Goal: Check status: Check status

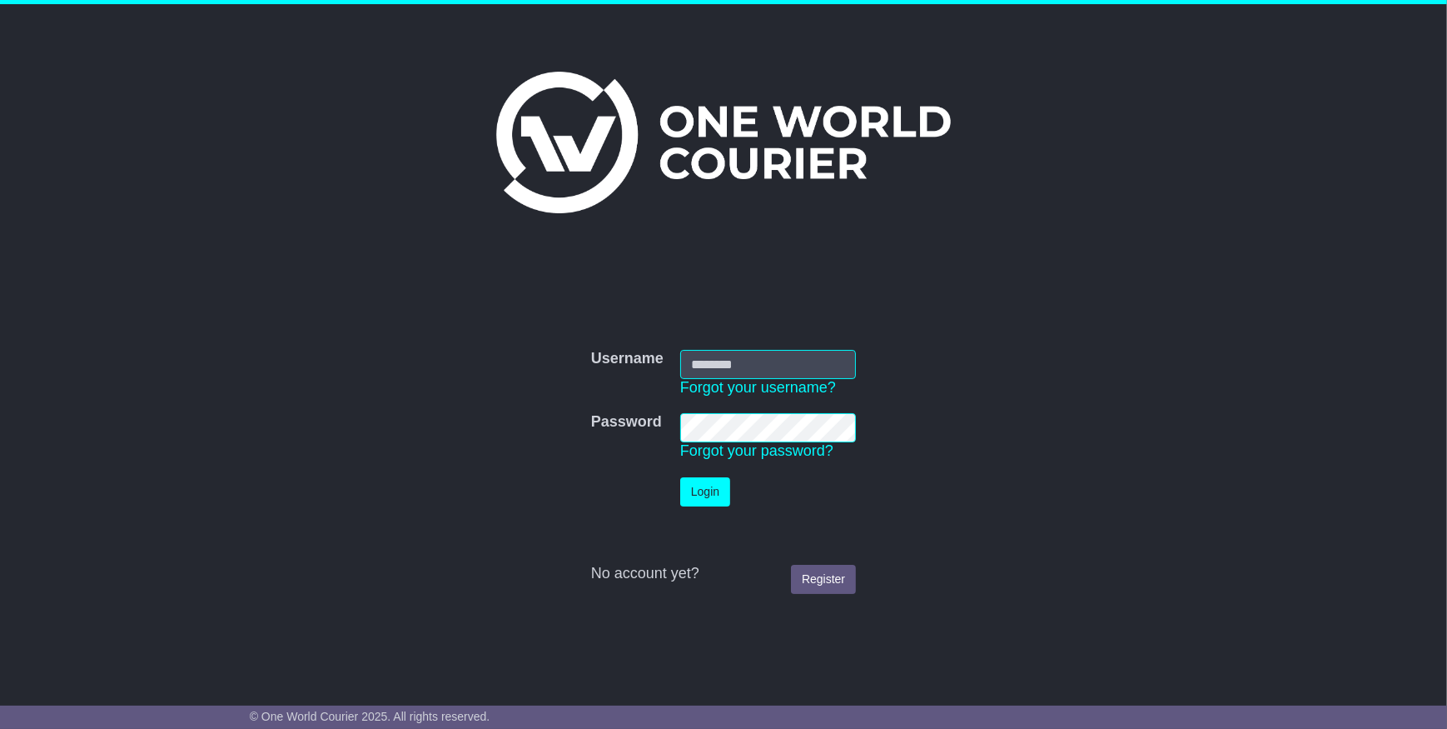
type input "**********"
click at [690, 500] on button "Login" at bounding box center [705, 491] width 50 height 29
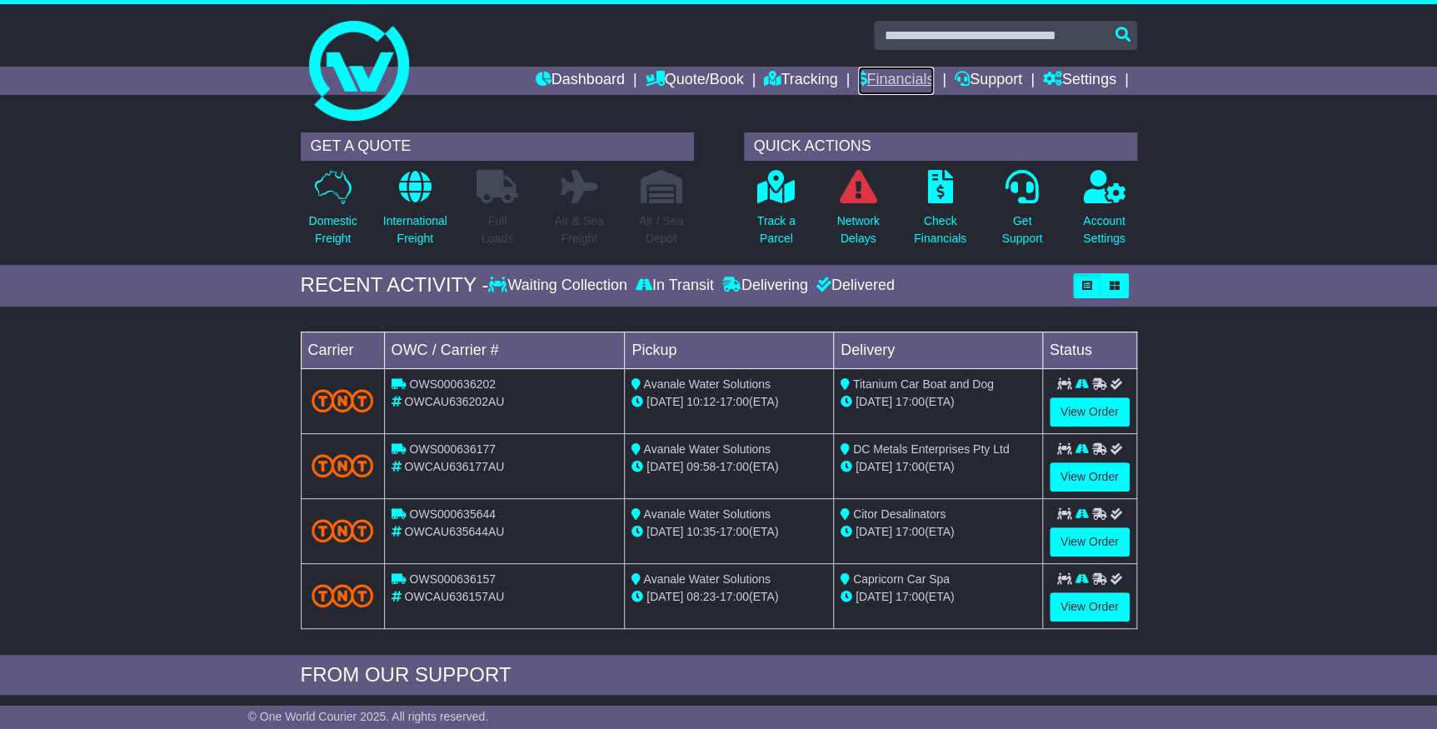
click at [900, 91] on link "Financials" at bounding box center [896, 81] width 76 height 28
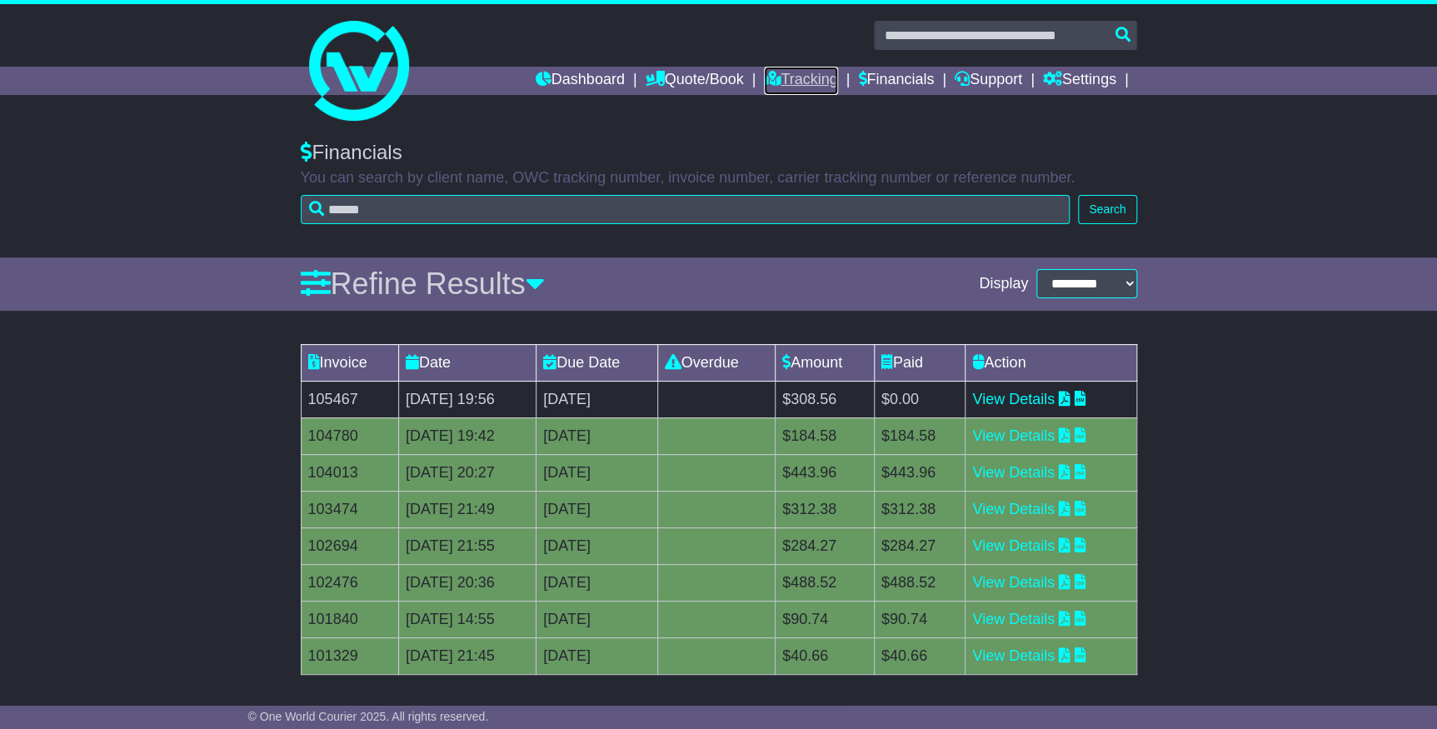
click at [769, 80] on icon at bounding box center [772, 78] width 17 height 15
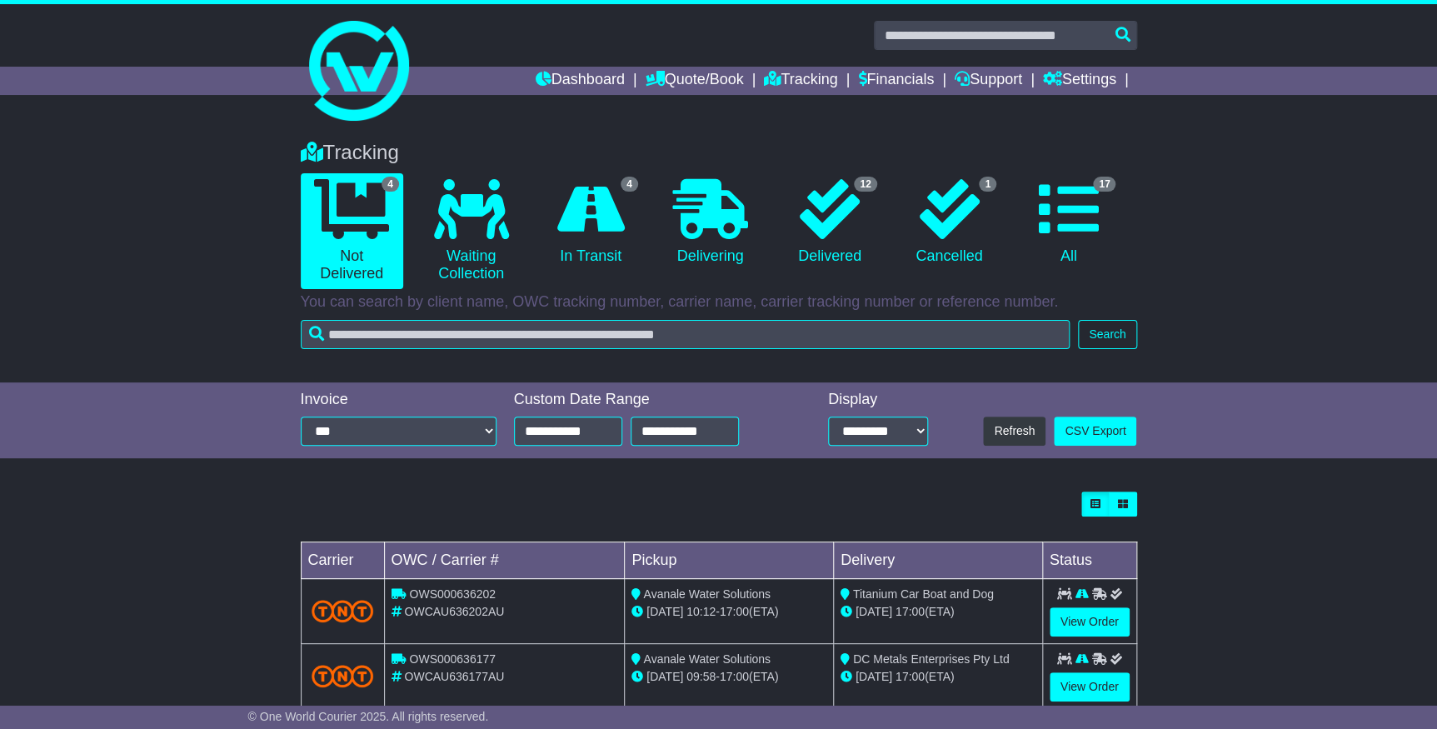
scroll to position [75, 0]
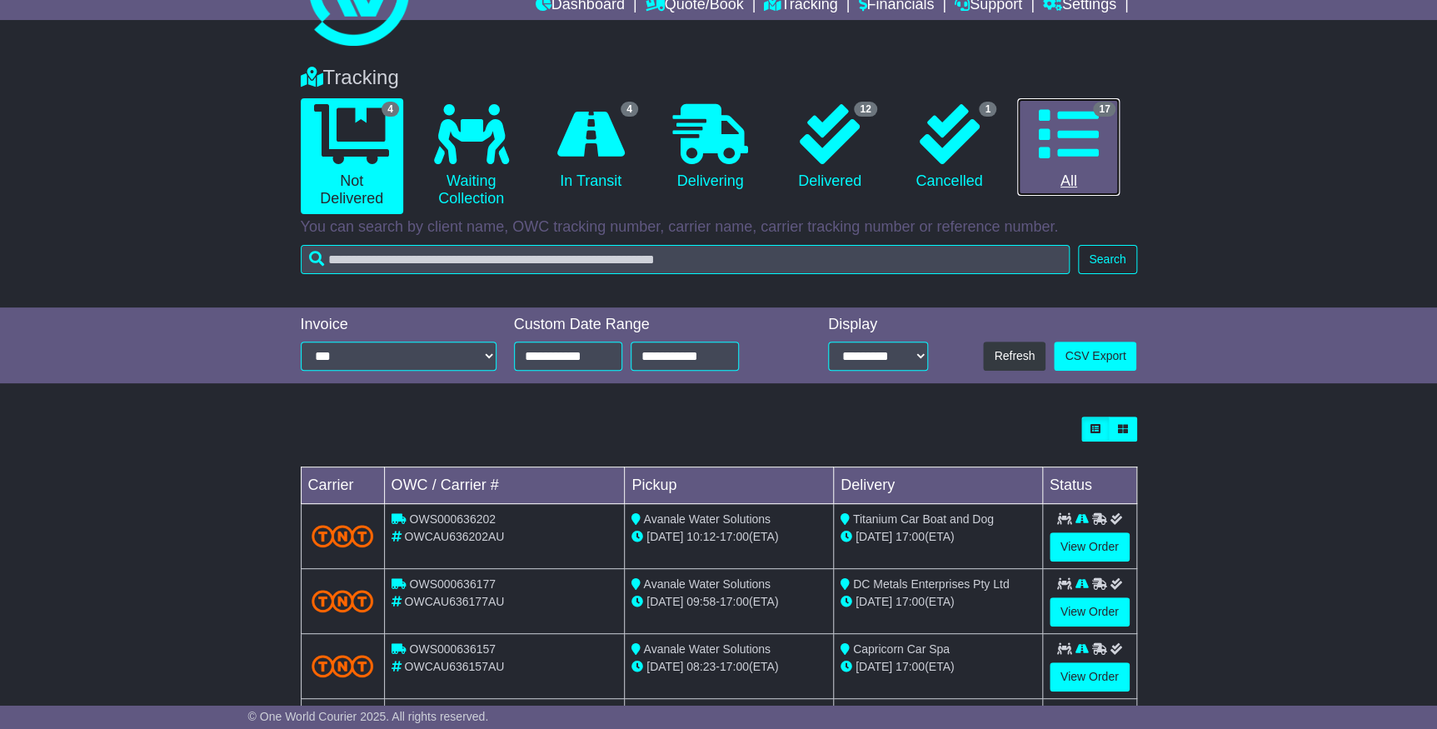
click at [1074, 148] on icon at bounding box center [1068, 134] width 60 height 60
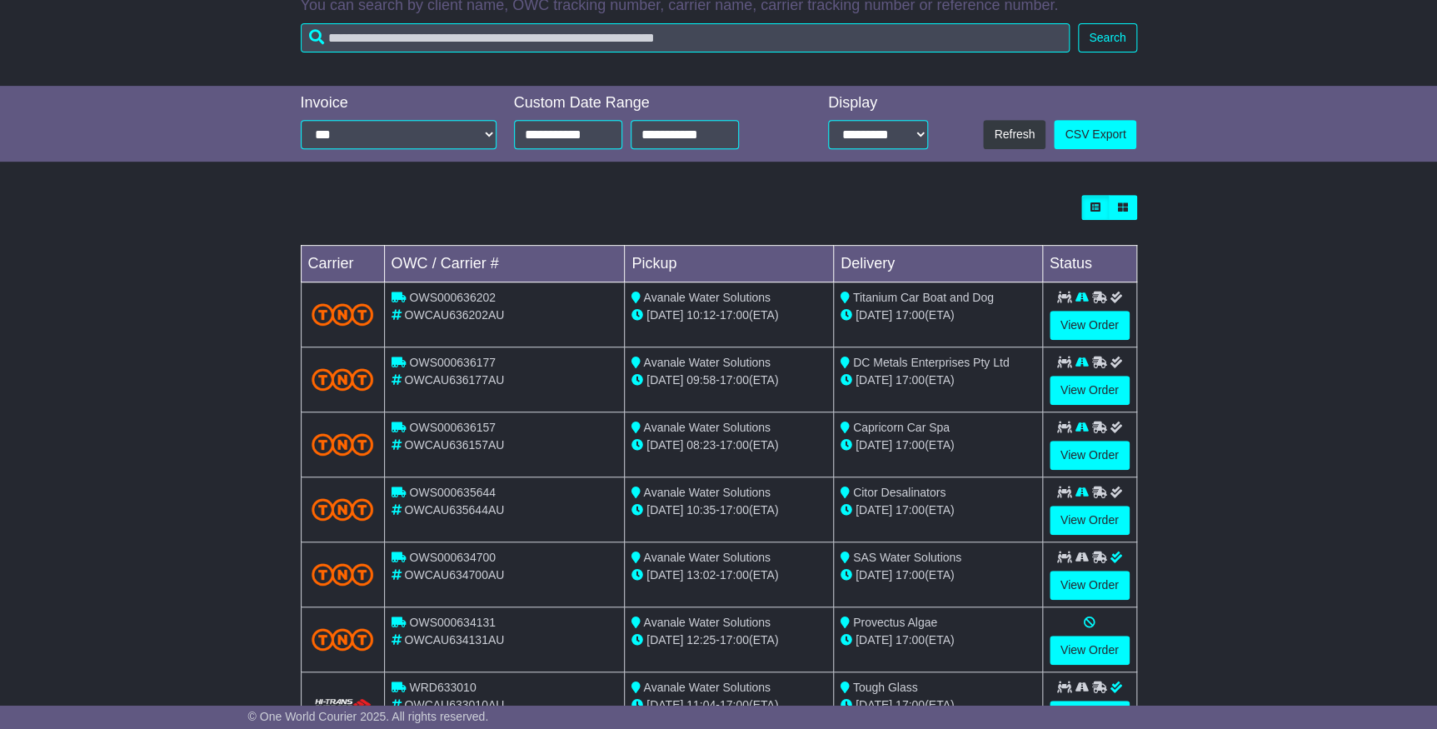
scroll to position [302, 0]
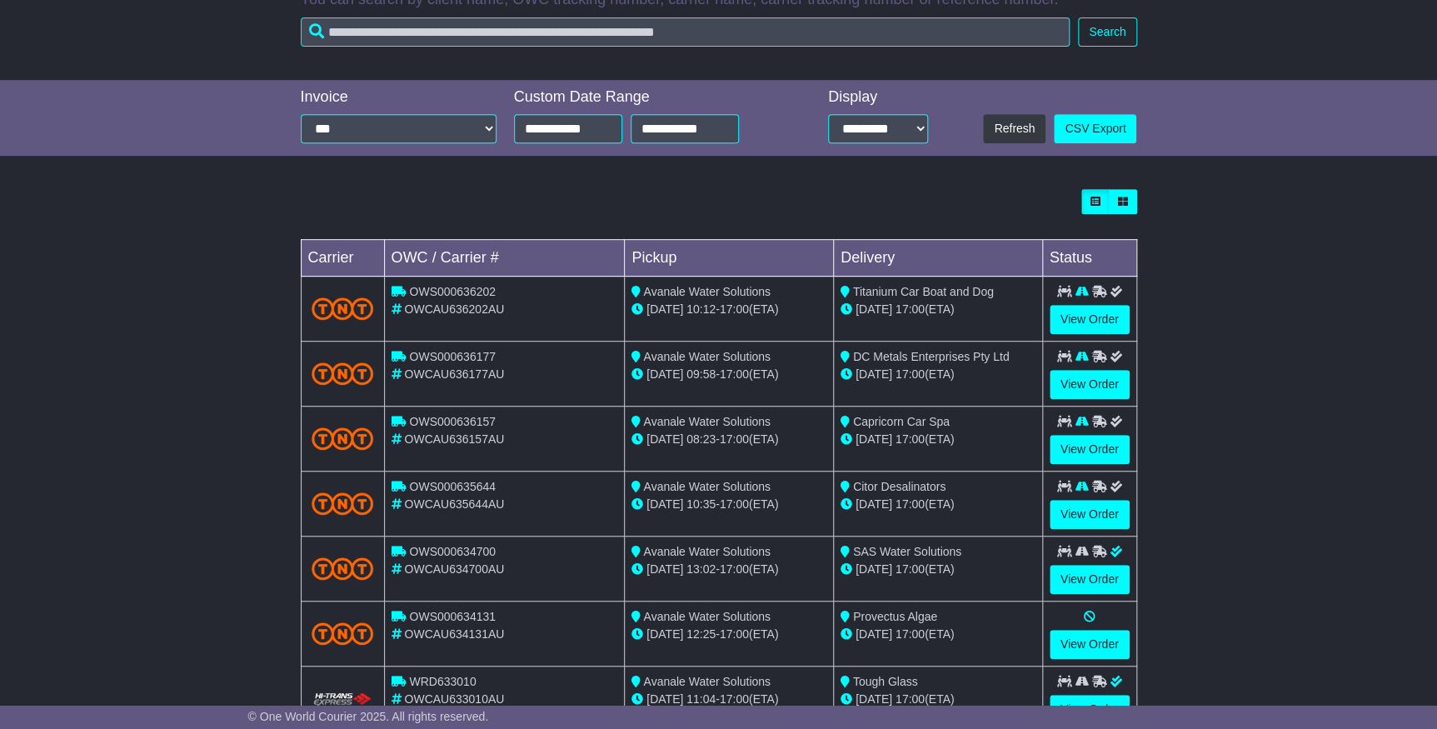
drag, startPoint x: 1147, startPoint y: 193, endPoint x: 1191, endPoint y: 373, distance: 185.2
drag, startPoint x: 1191, startPoint y: 373, endPoint x: 1218, endPoint y: 291, distance: 86.1
click at [1209, 289] on div "Loading... No bookings found Carrier OWC / Carrier # Pickup Delivery Status OWS…" at bounding box center [718, 538] width 1437 height 715
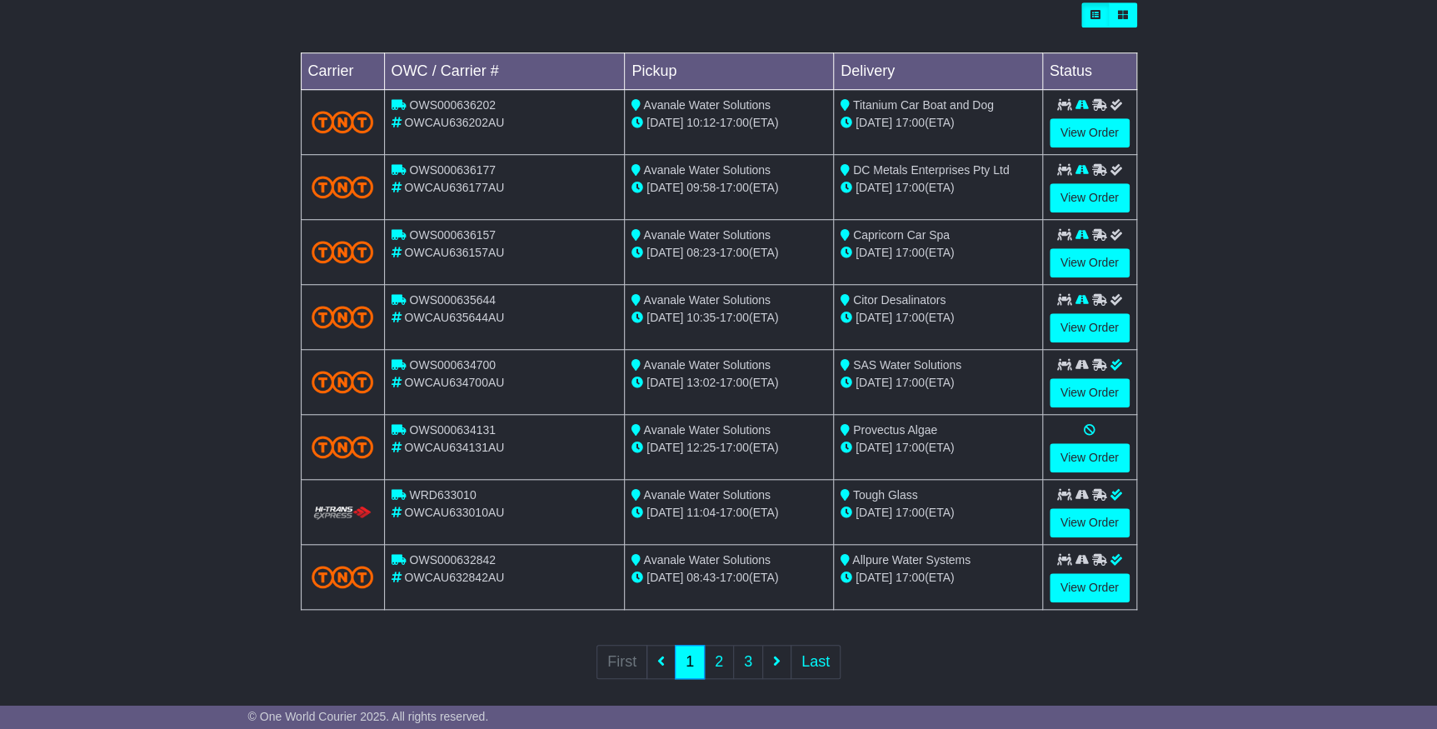
scroll to position [500, 0]
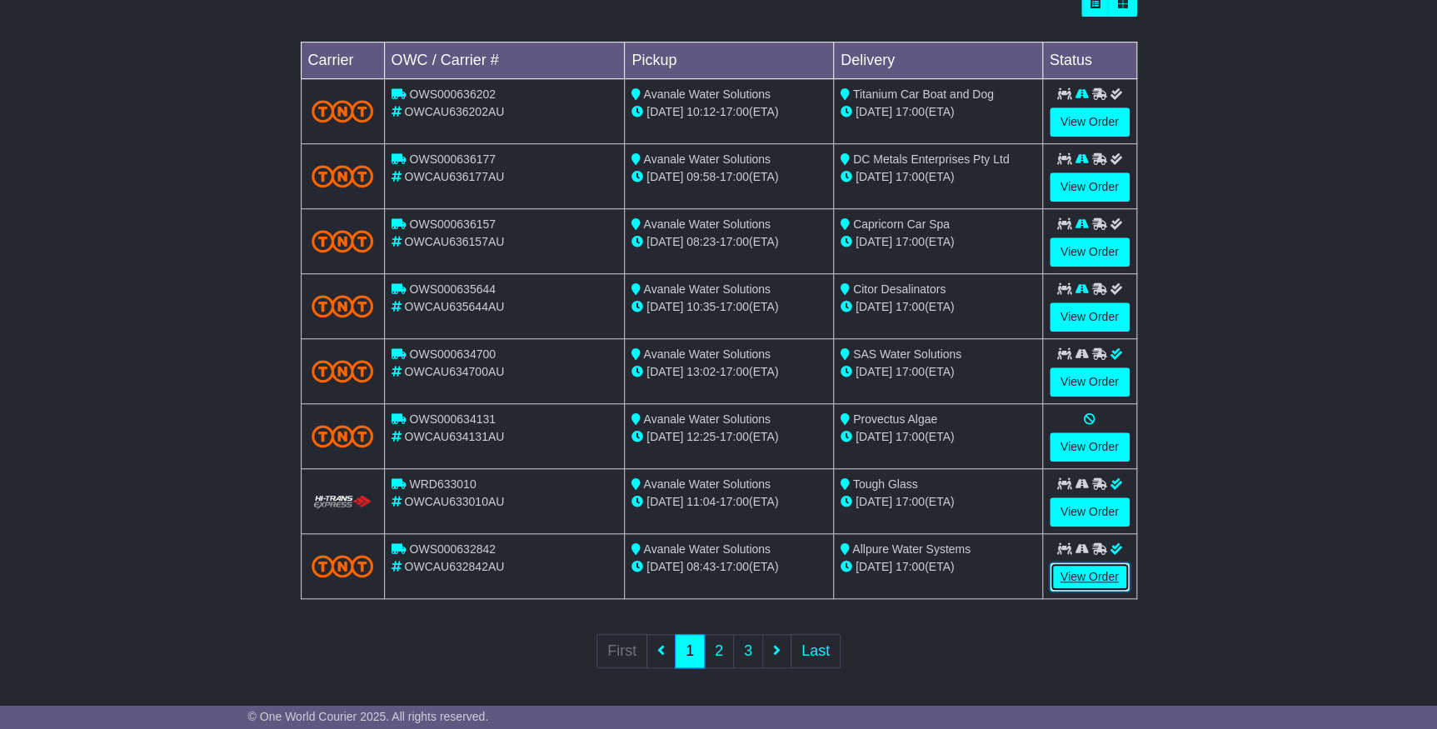
click at [1106, 575] on link "View Order" at bounding box center [1089, 576] width 80 height 29
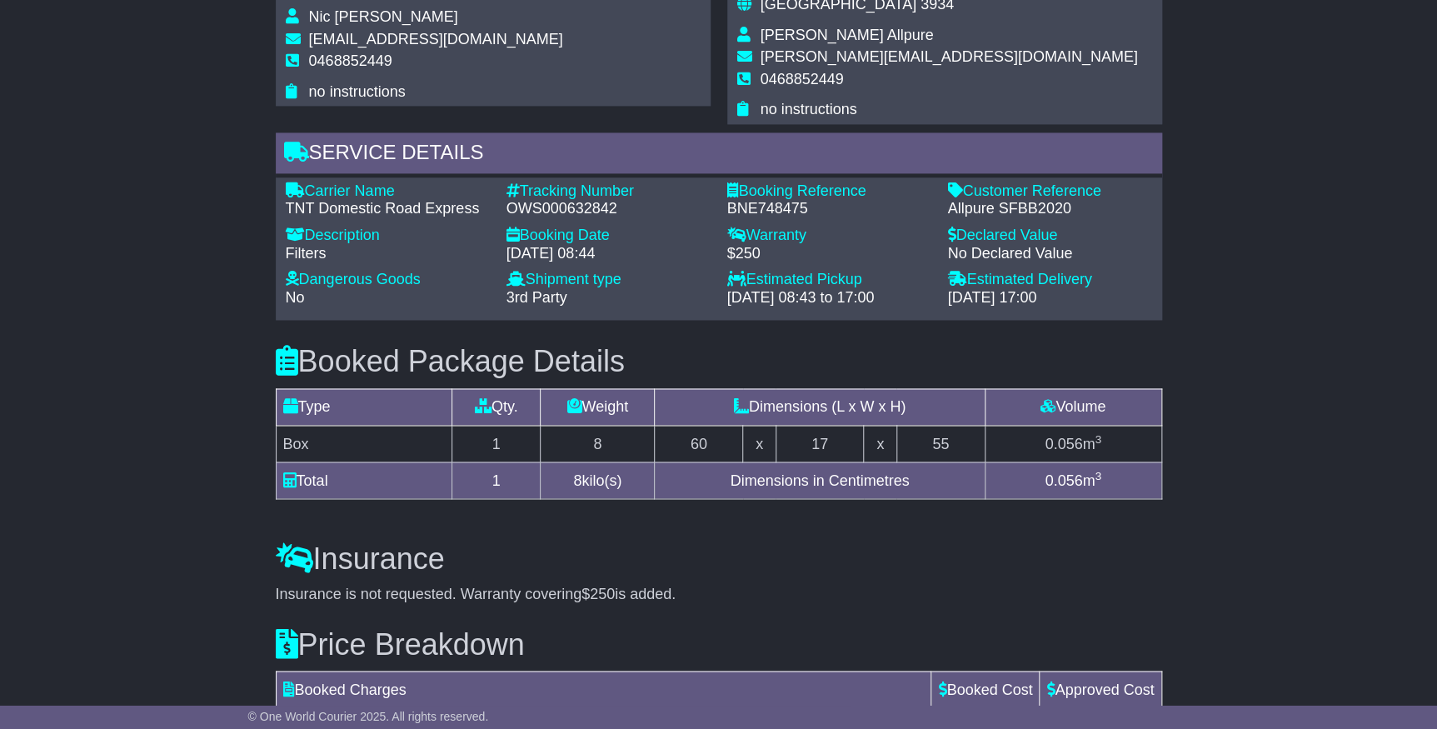
scroll to position [1362, 0]
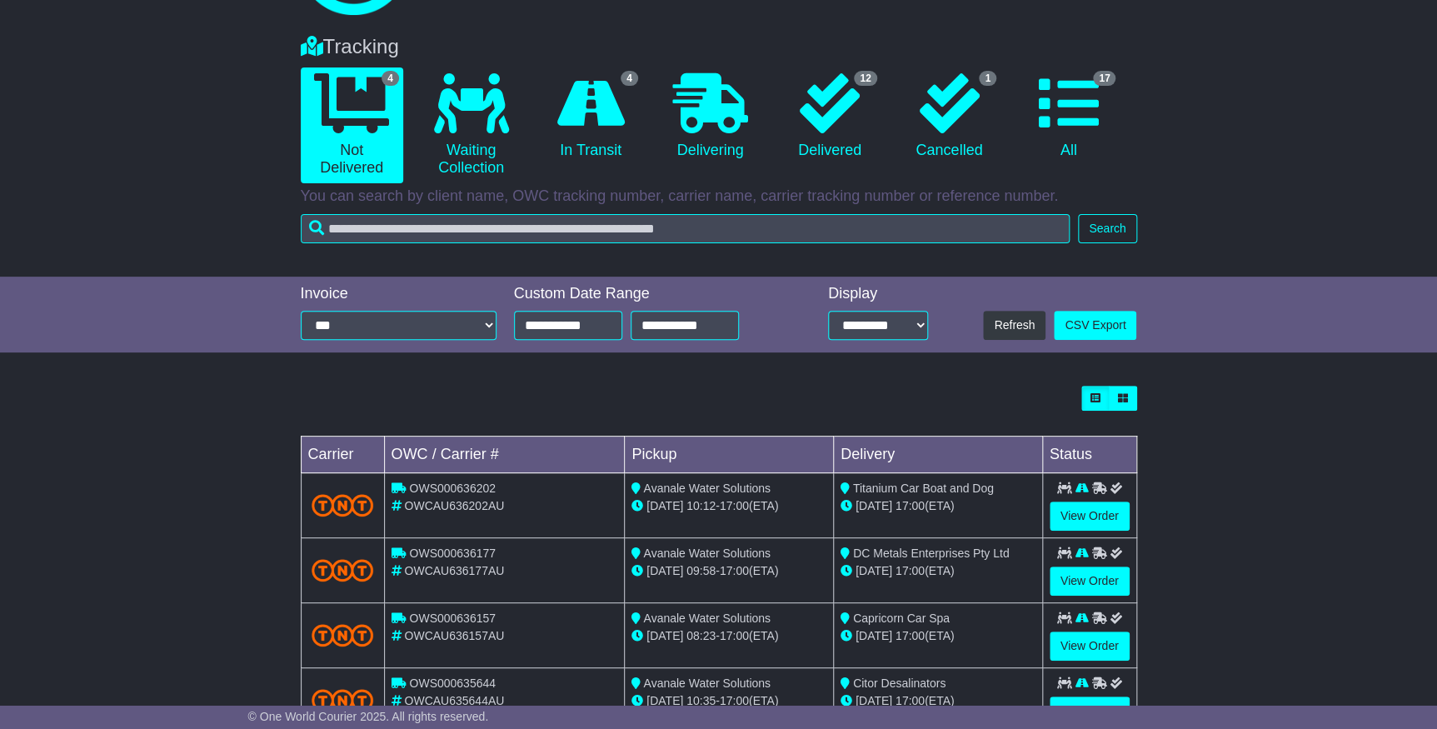
scroll to position [167, 0]
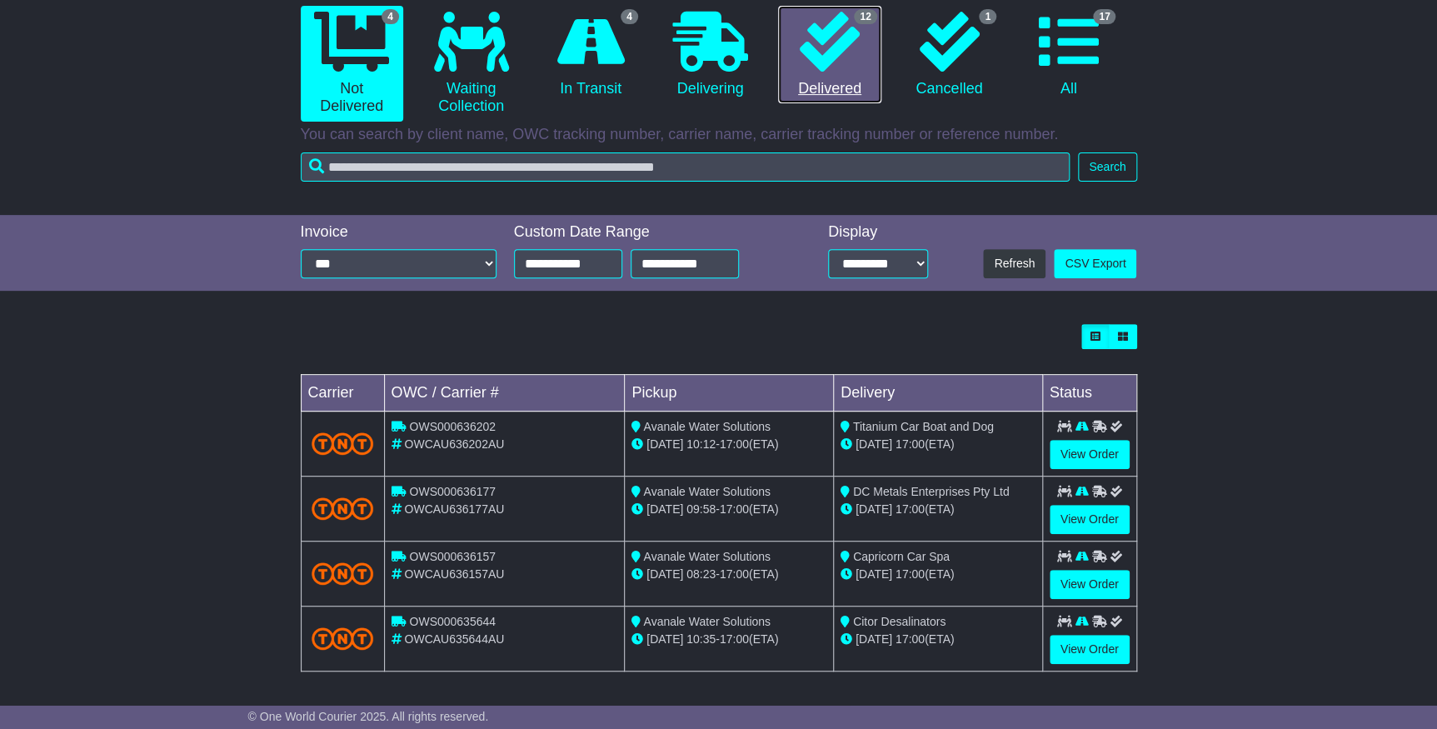
click at [837, 64] on icon at bounding box center [829, 42] width 60 height 60
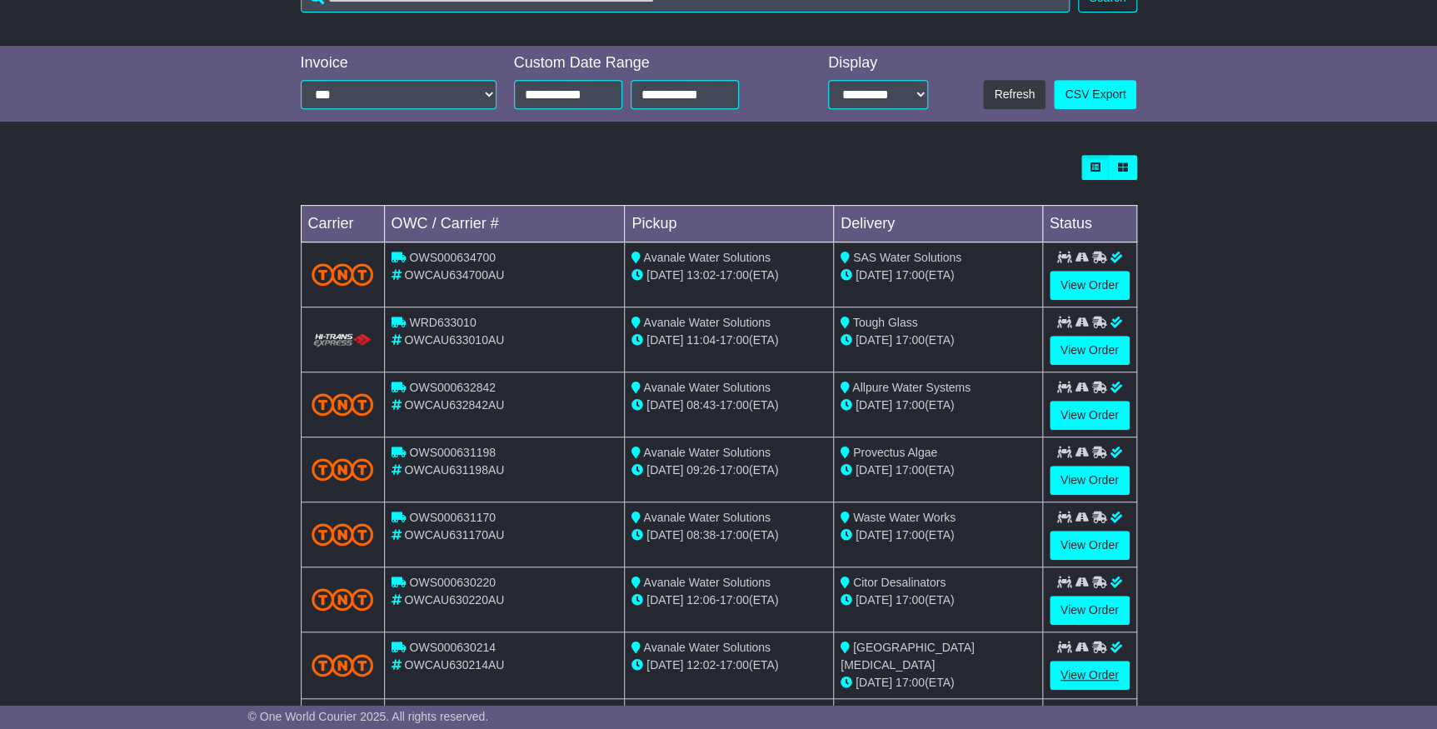
scroll to position [501, 0]
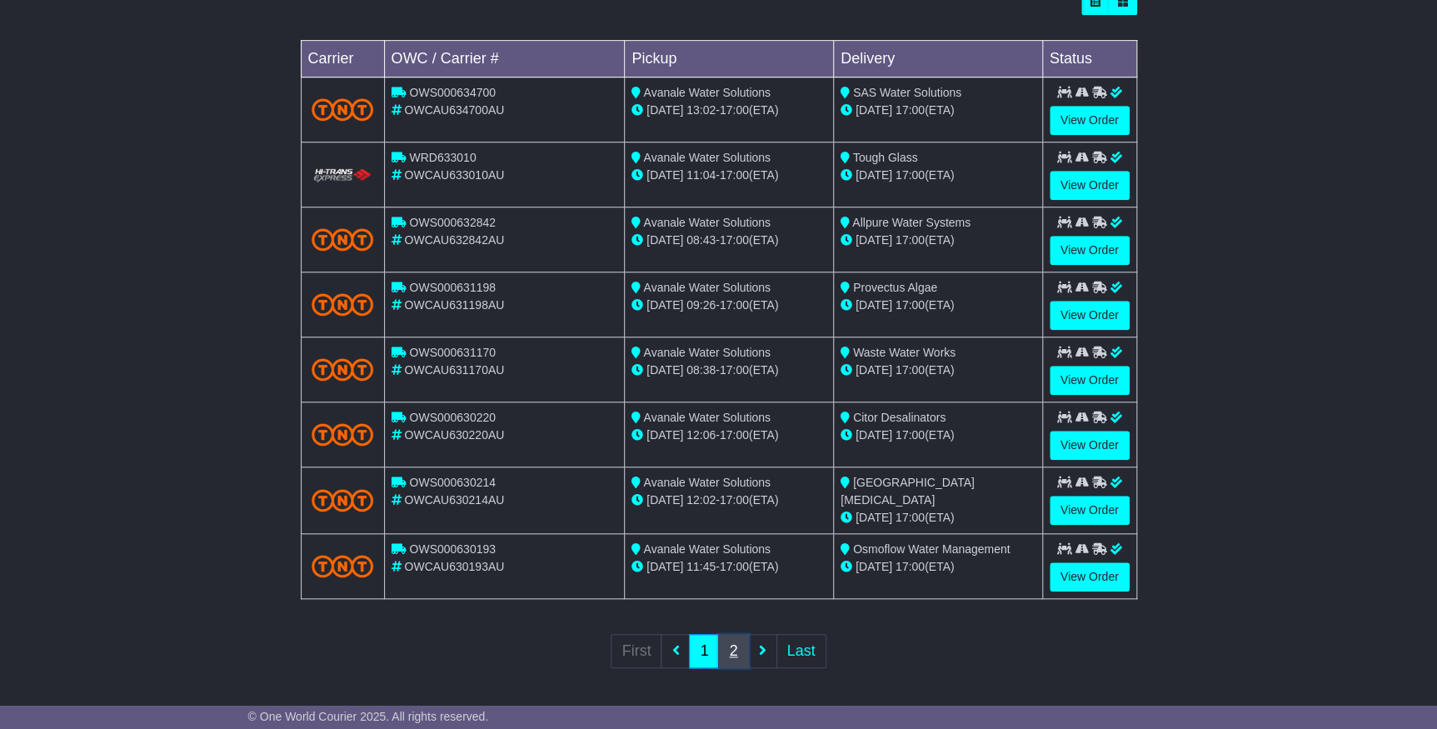
click at [725, 648] on link "2" at bounding box center [733, 651] width 30 height 34
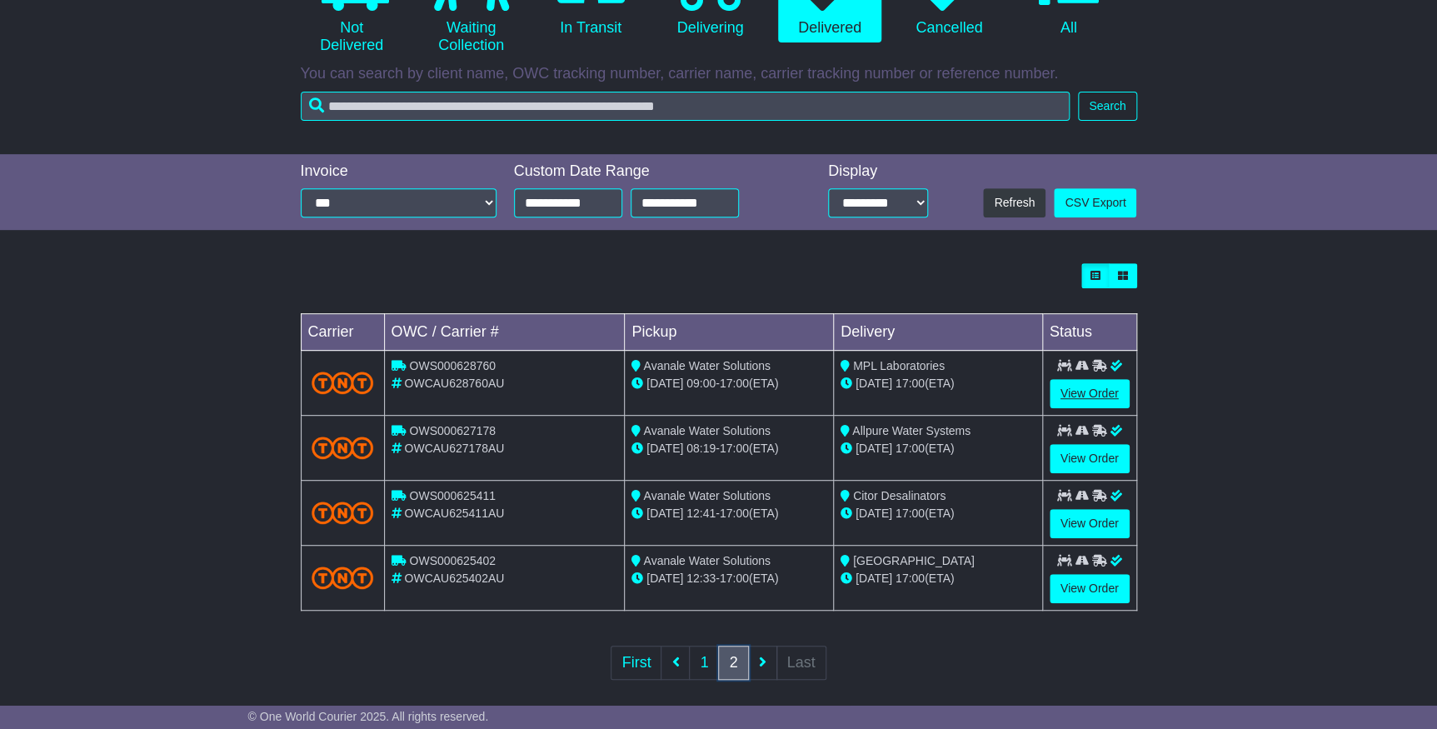
scroll to position [242, 0]
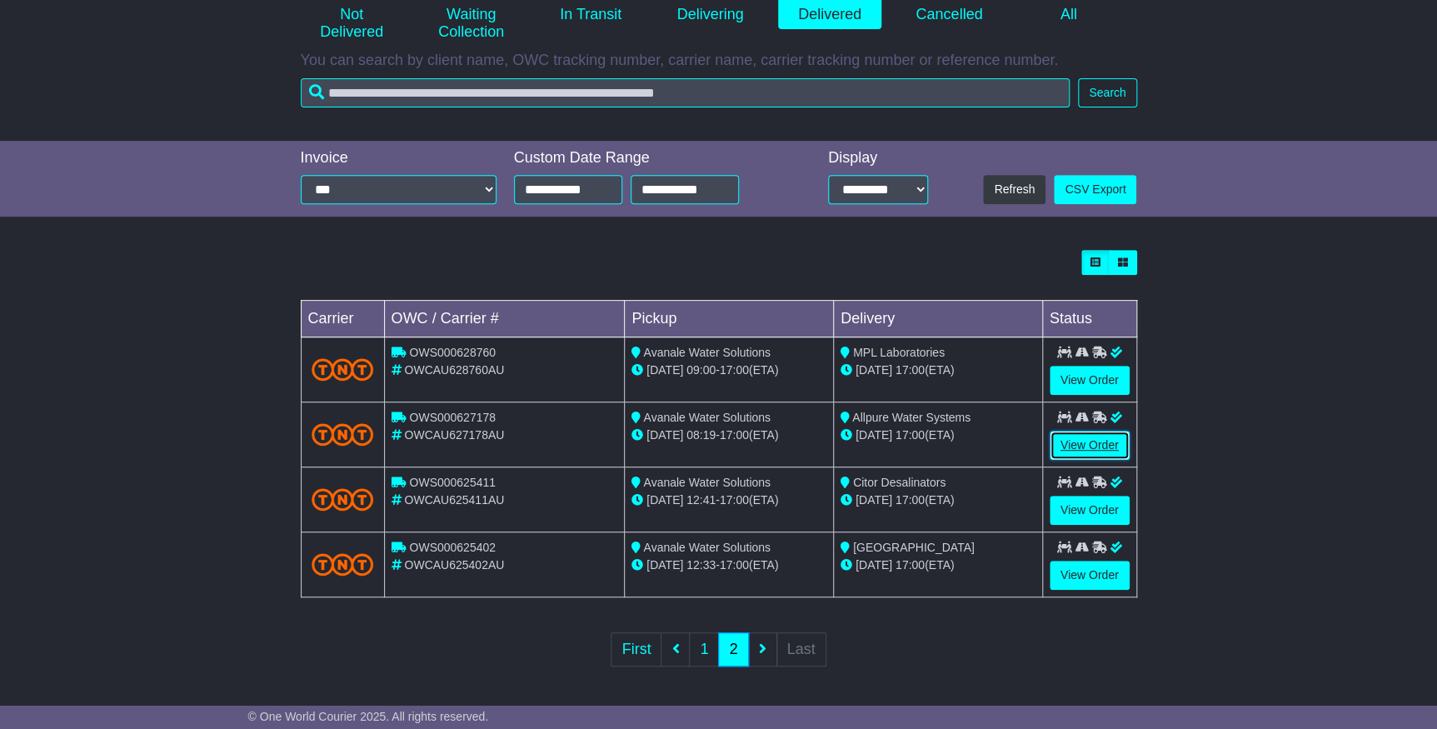
click at [1098, 446] on link "View Order" at bounding box center [1089, 445] width 80 height 29
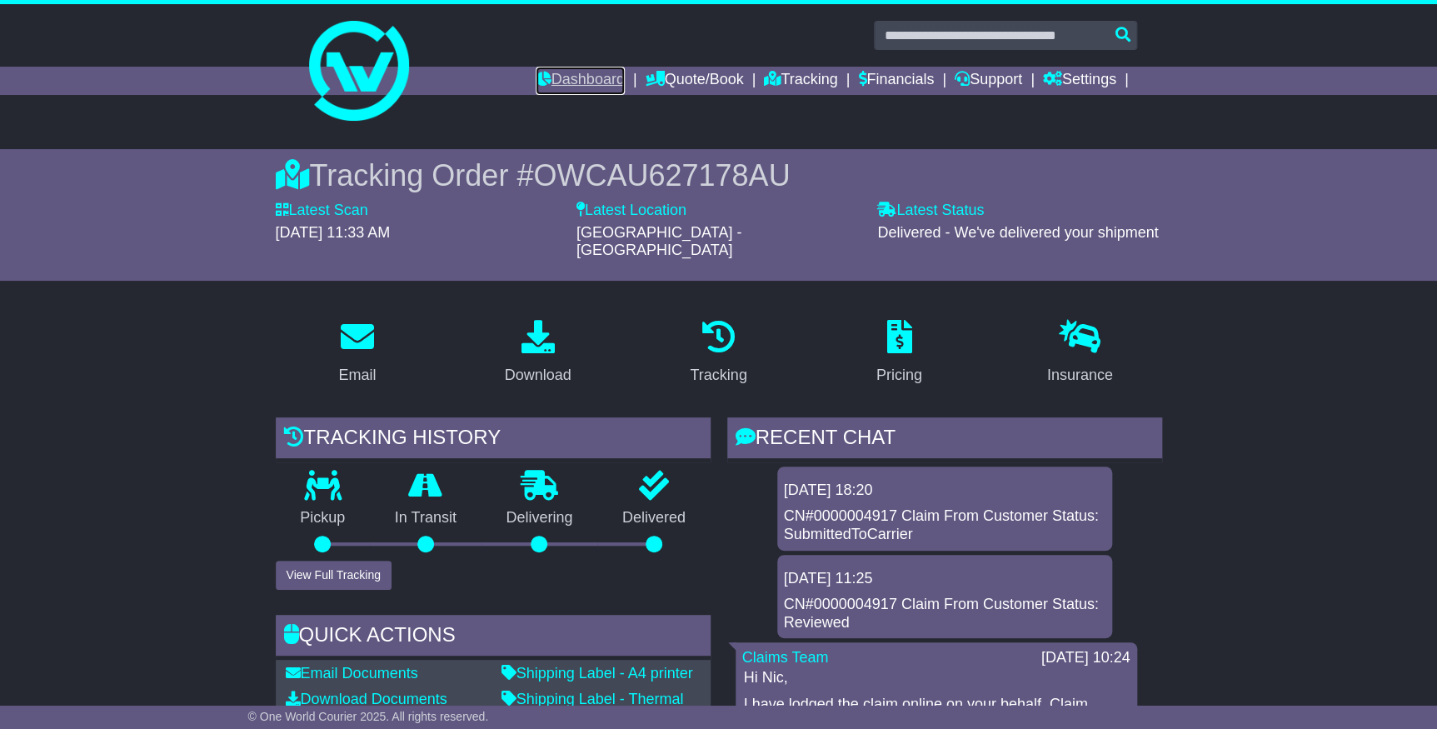
click at [561, 72] on link "Dashboard" at bounding box center [579, 81] width 89 height 28
